Goal: Task Accomplishment & Management: Manage account settings

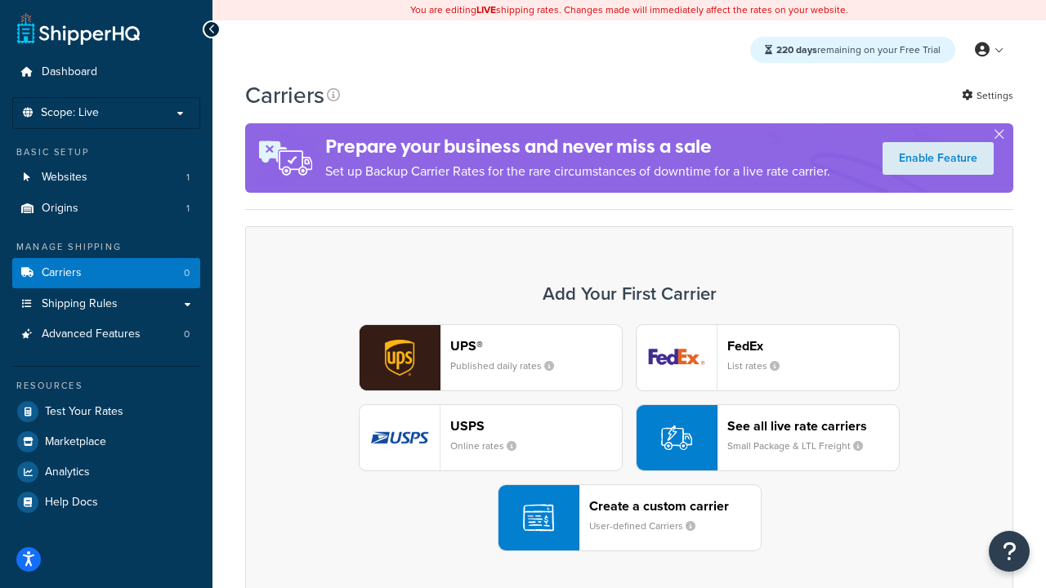
click at [629, 438] on div "UPS® Published daily rates FedEx List rates USPS Online rates See all live rate…" at bounding box center [629, 437] width 734 height 227
click at [813, 346] on header "FedEx" at bounding box center [813, 346] width 172 height 16
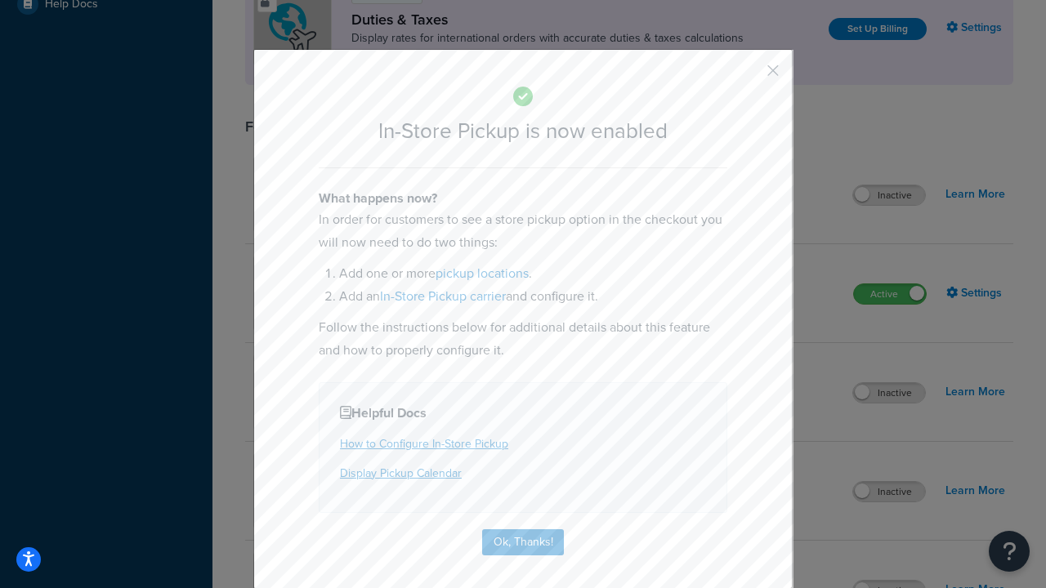
click at [748, 76] on button "button" at bounding box center [749, 76] width 4 height 4
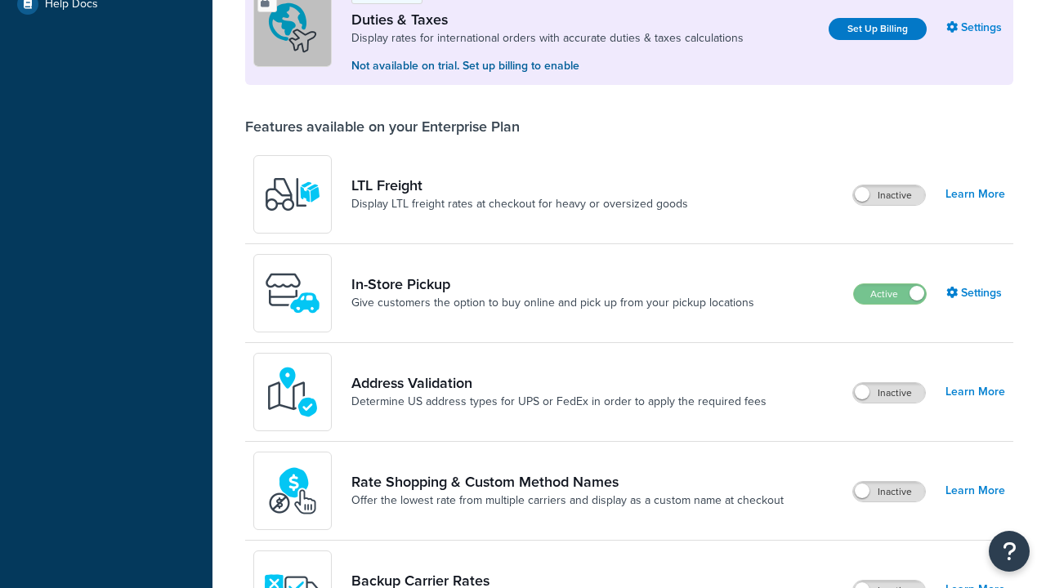
scroll to position [498, 0]
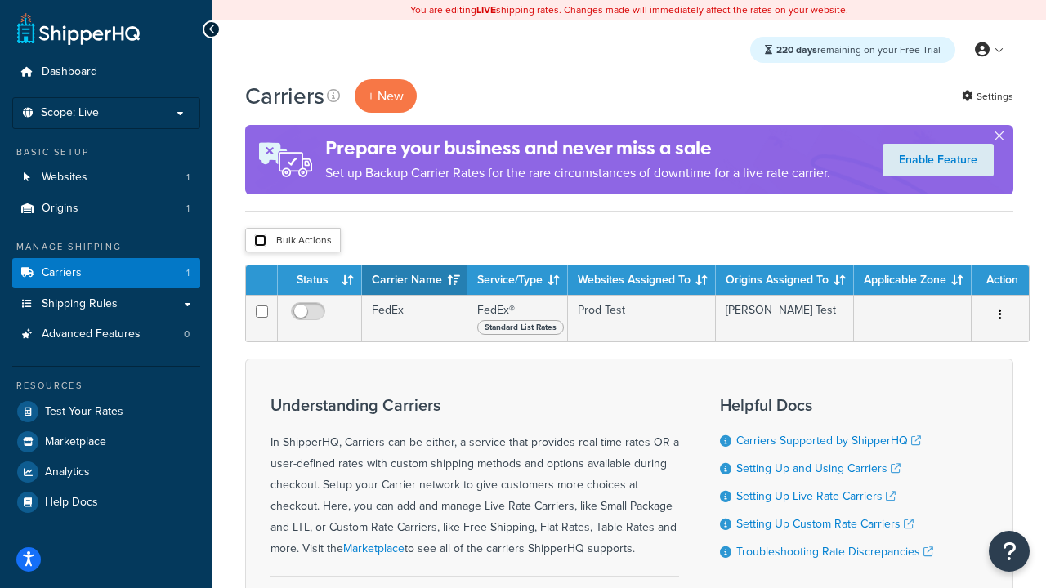
click at [260, 241] on input "checkbox" at bounding box center [260, 240] width 12 height 12
checkbox input "true"
click at [0, 0] on button "Delete" at bounding box center [0, 0] width 0 height 0
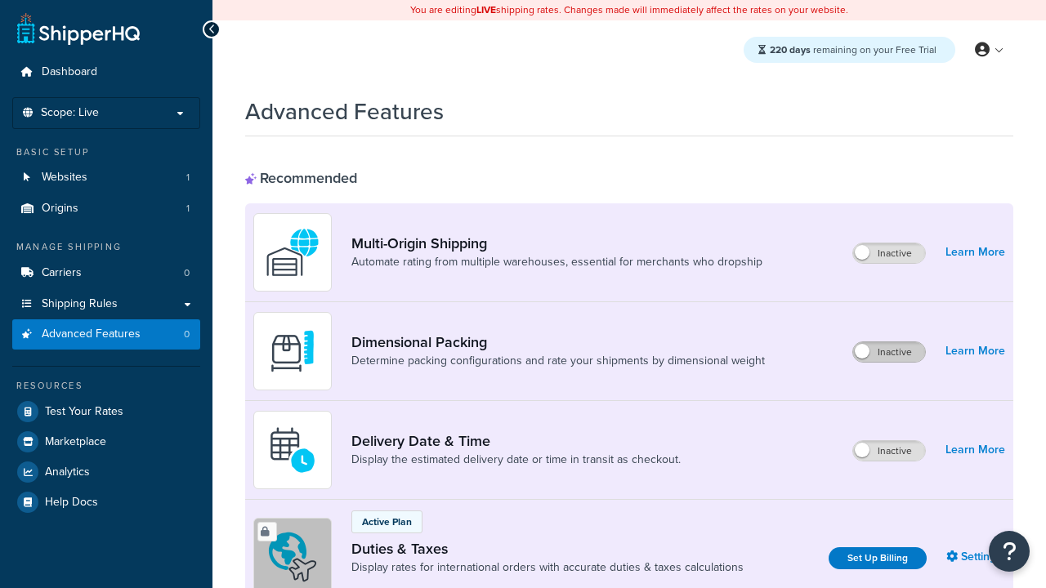
click at [889, 352] on label "Inactive" at bounding box center [889, 352] width 72 height 20
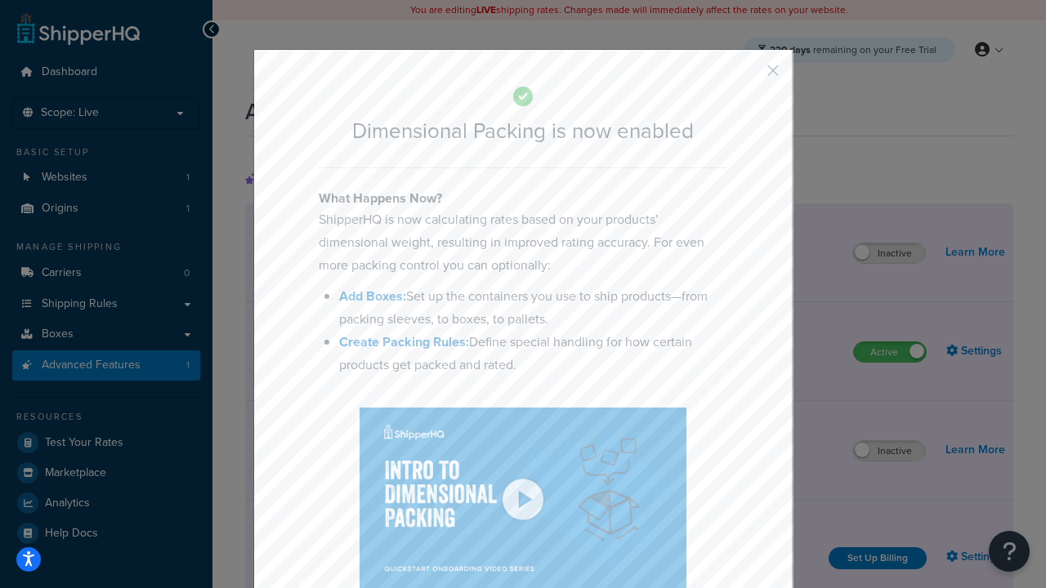
click at [748, 76] on button "button" at bounding box center [749, 76] width 4 height 4
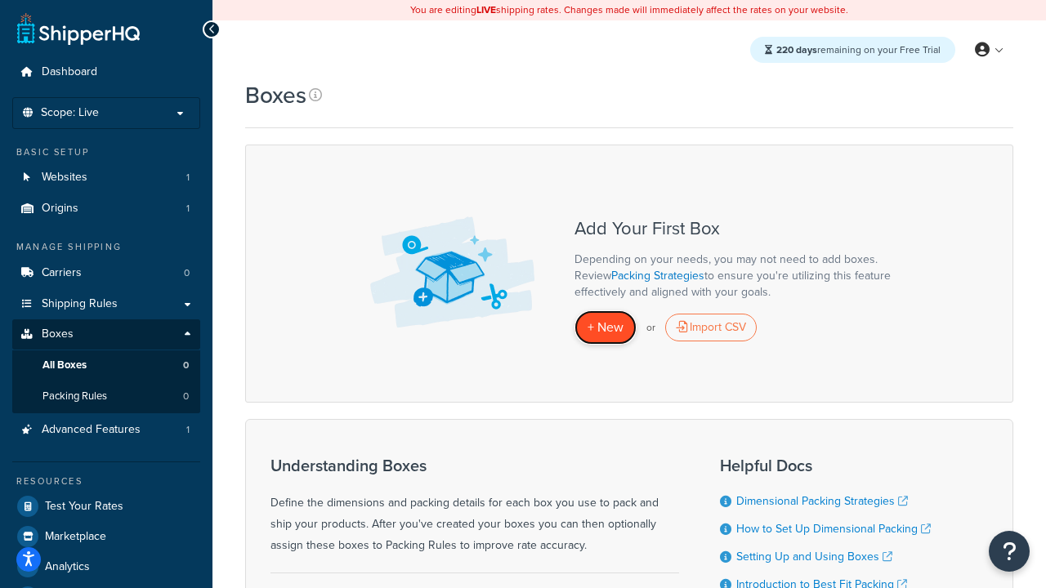
click at [605, 328] on span "+ New" at bounding box center [605, 327] width 36 height 19
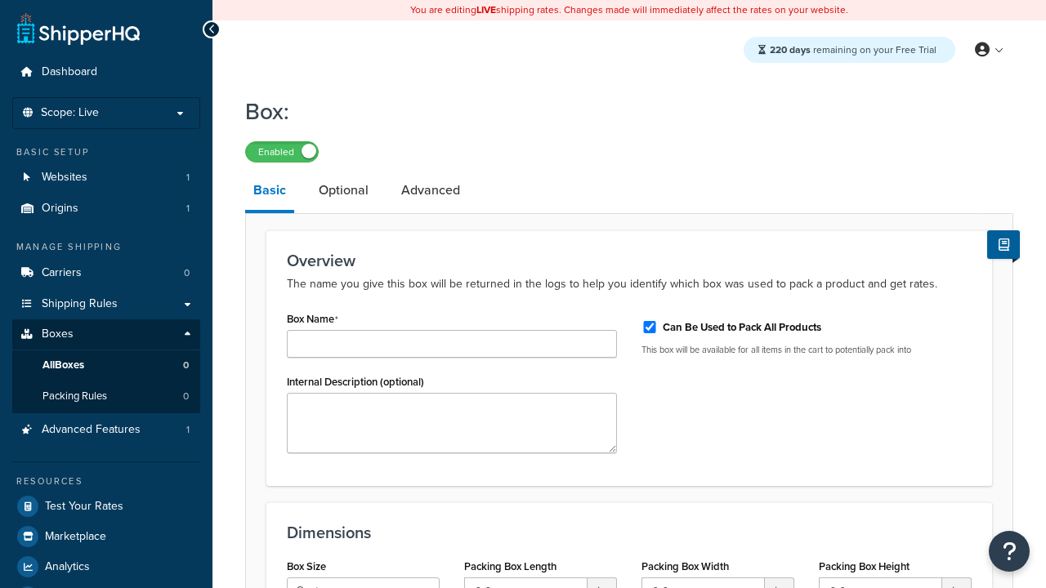
type input "Box1"
select select "usps_small"
type input "8.5"
type input "5"
type input "1.5"
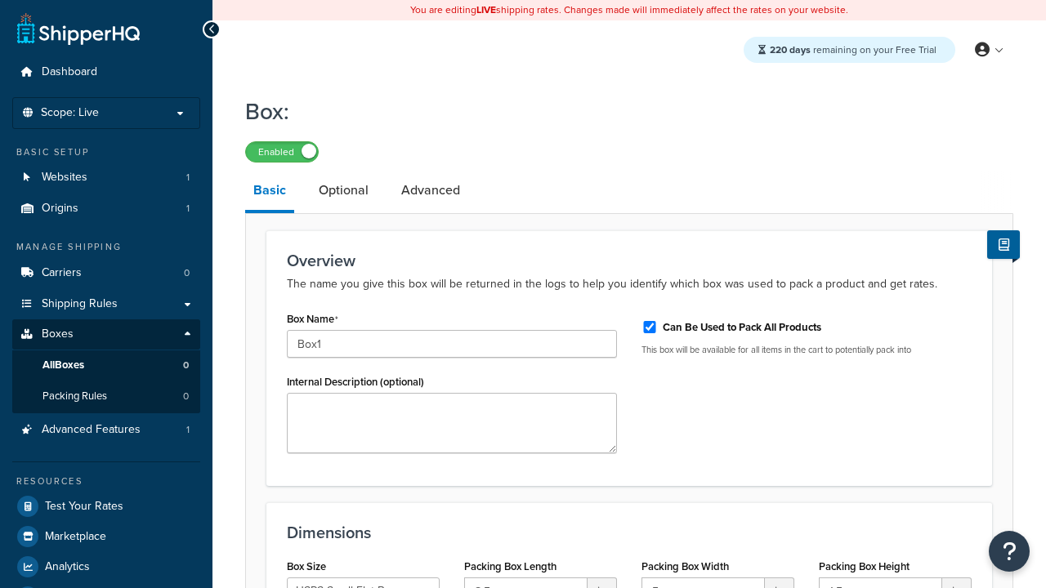
type input "Box1"
type input "Box2"
select select "usps_small"
type input "8.5"
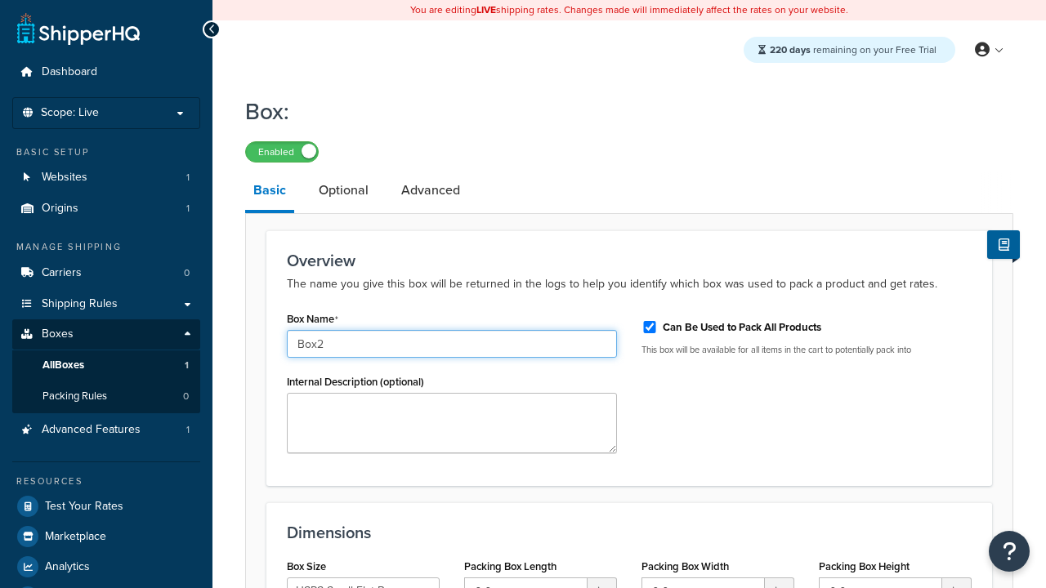
type input "5"
type input "1.5"
type input "Box2"
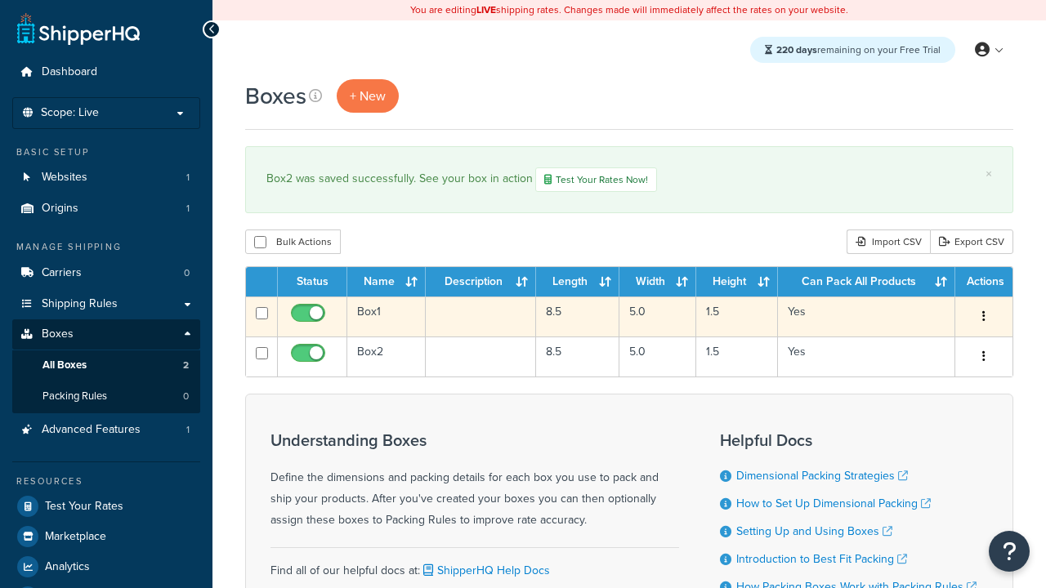
click at [983, 319] on icon "button" at bounding box center [983, 315] width 3 height 11
click at [0, 0] on link "Edit" at bounding box center [0, 0] width 0 height 0
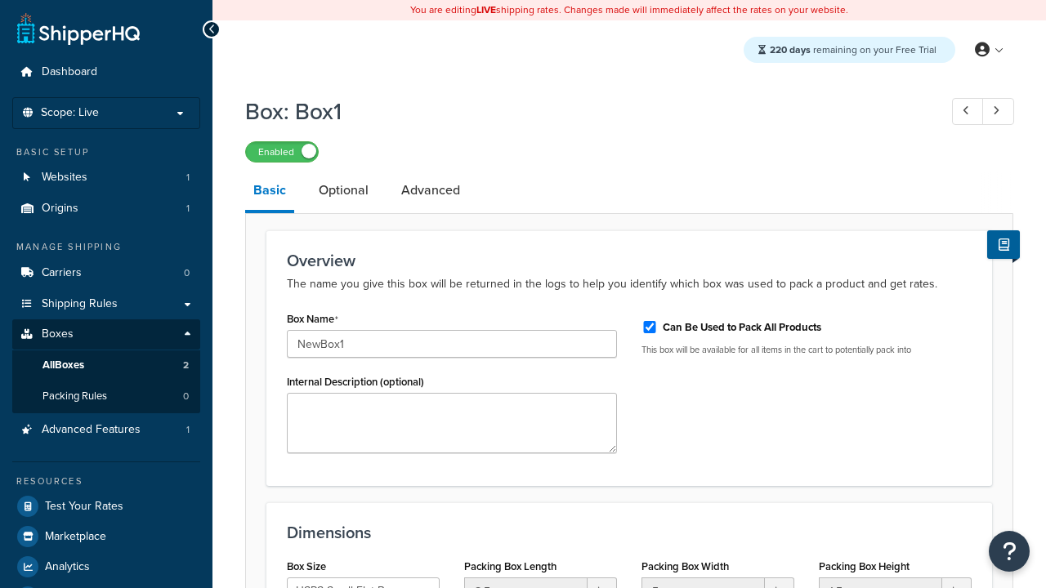
select select "usps_small"
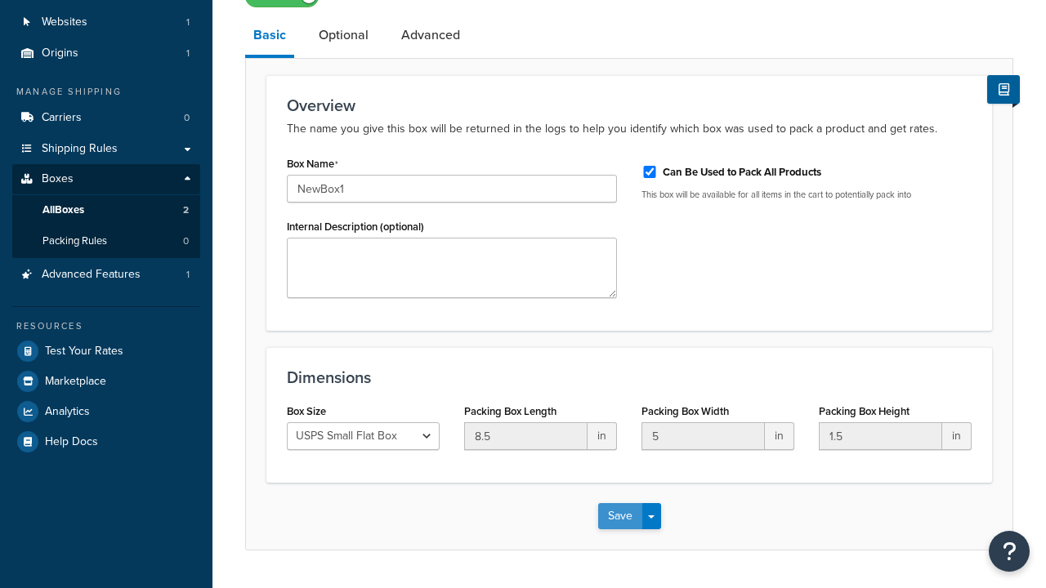
type input "NewBox1"
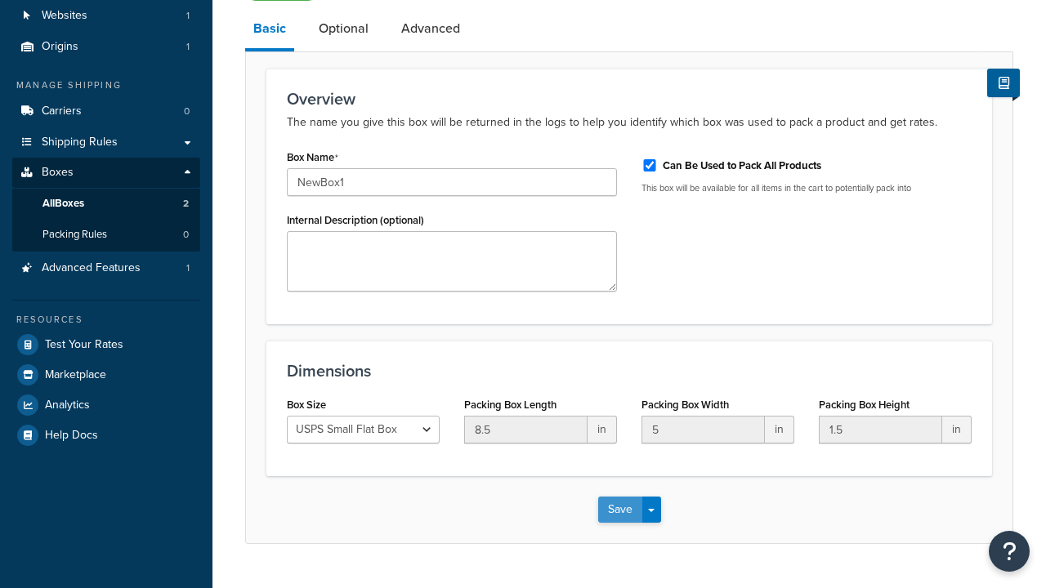
click at [619, 497] on button "Save" at bounding box center [620, 510] width 44 height 26
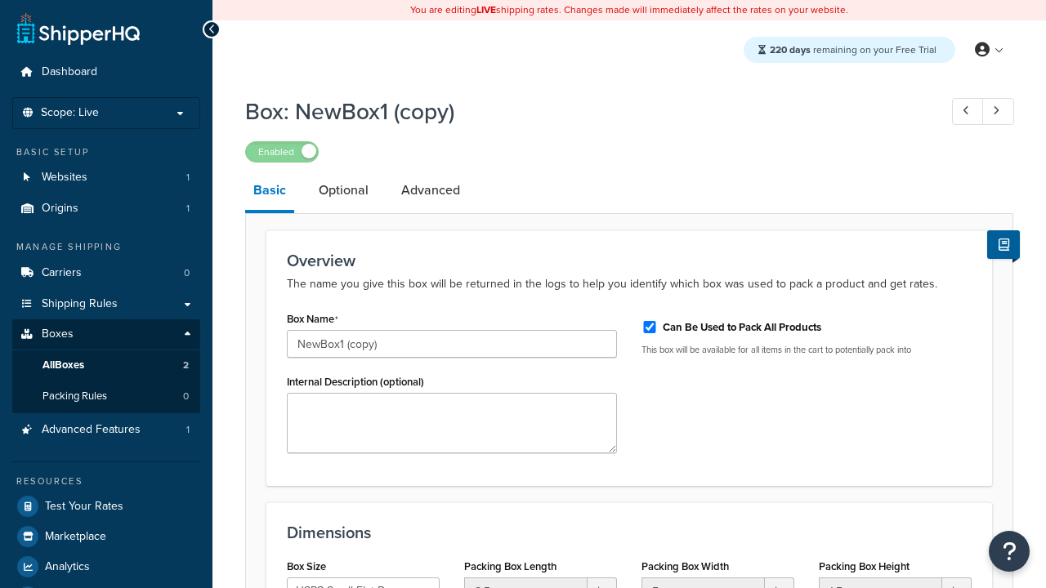
select select "usps_small"
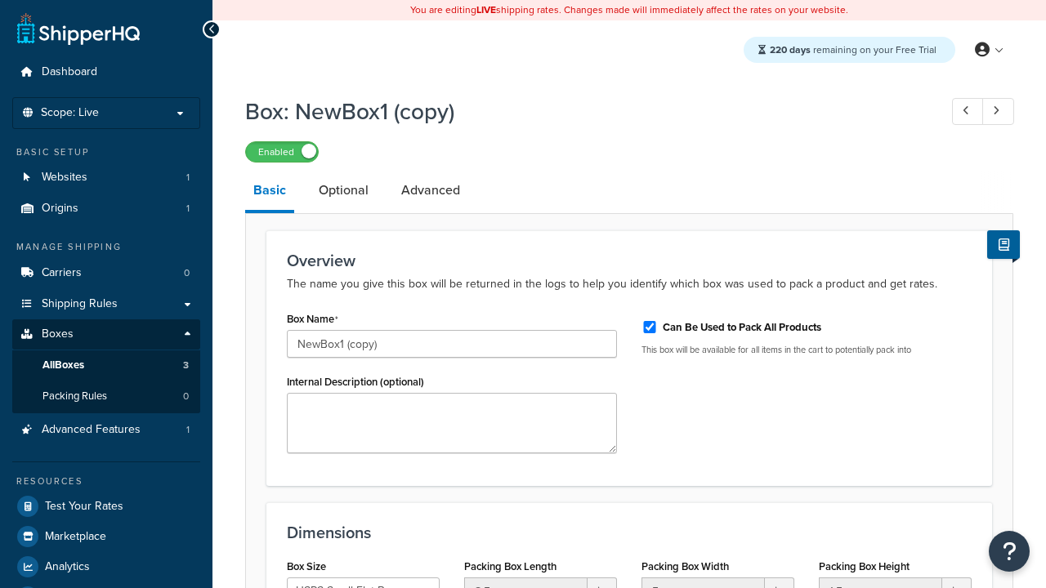
scroll to position [0, 0]
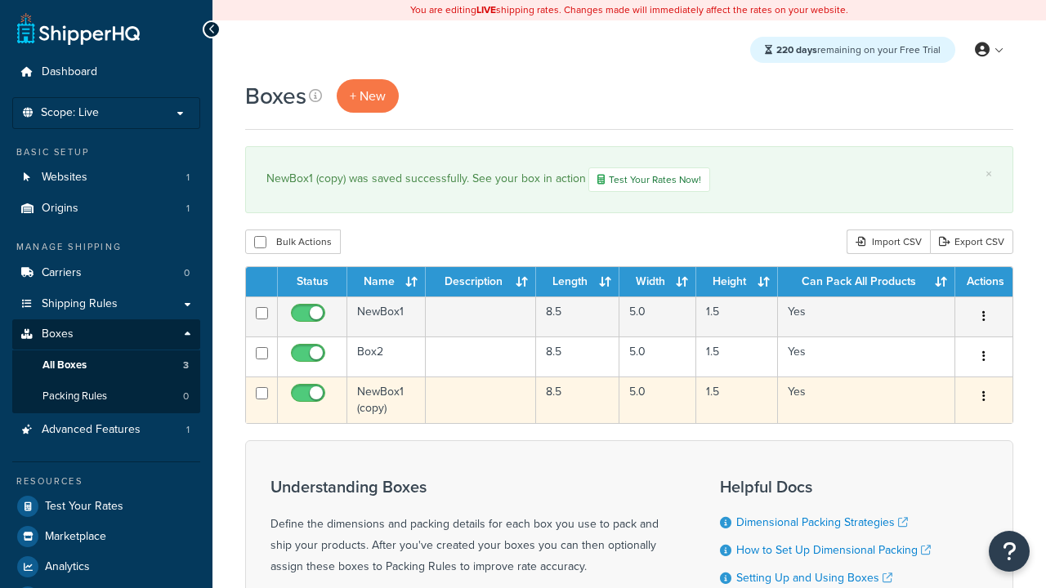
click at [983, 399] on icon "button" at bounding box center [983, 395] width 3 height 11
click at [0, 0] on link "Delete" at bounding box center [0, 0] width 0 height 0
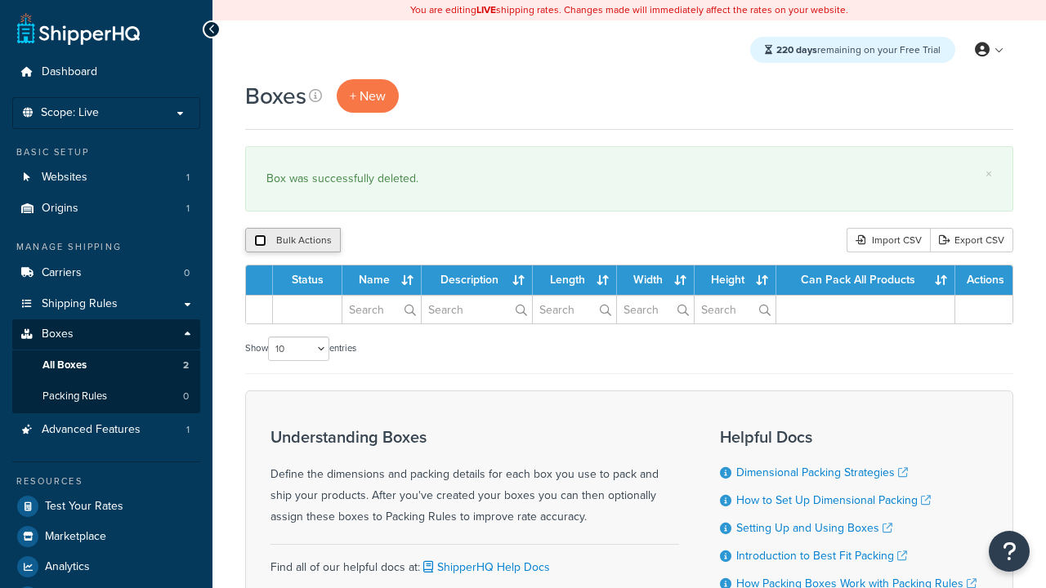
click at [260, 241] on input "checkbox" at bounding box center [260, 240] width 12 height 12
checkbox input "true"
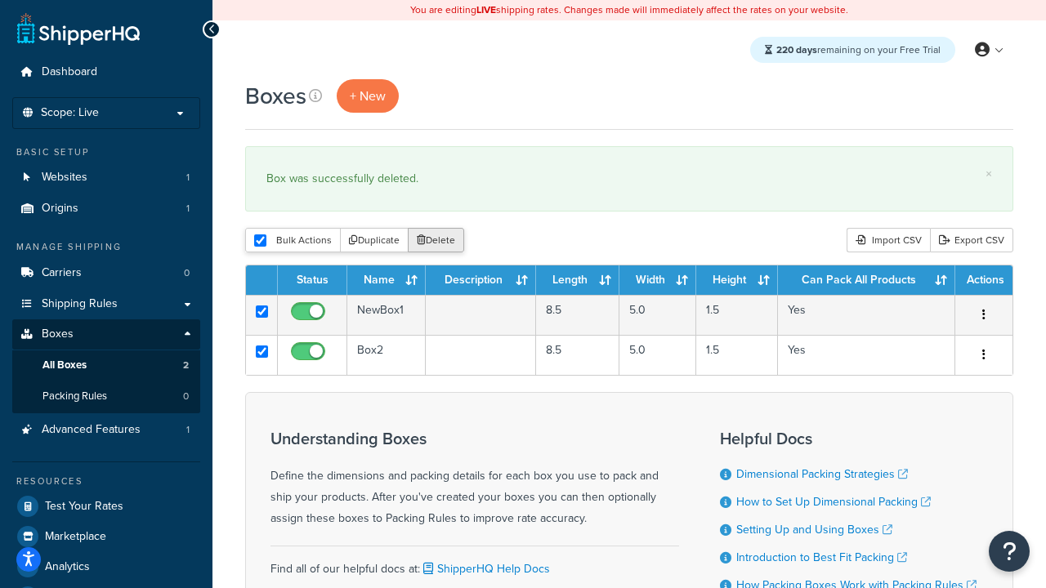
click at [439, 241] on button "Delete" at bounding box center [436, 240] width 56 height 25
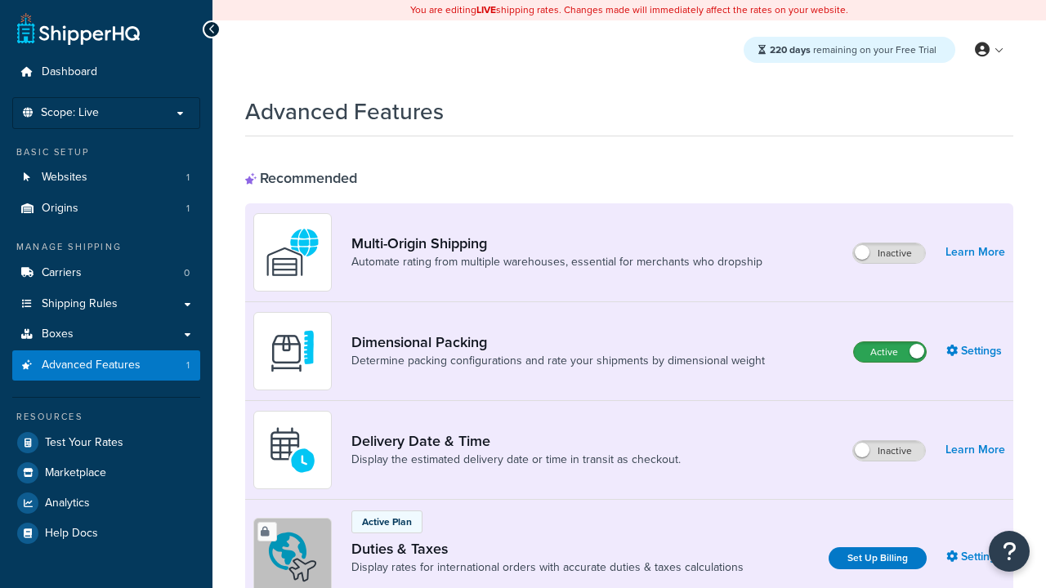
click at [890, 352] on label "Active" at bounding box center [890, 352] width 72 height 20
